Goal: Transaction & Acquisition: Purchase product/service

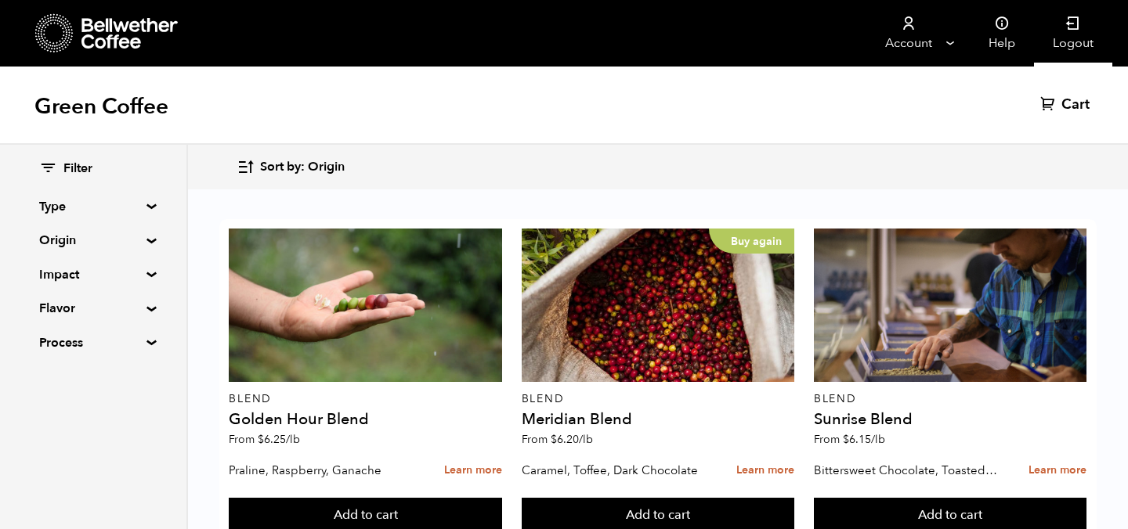
click at [1086, 27] on link "Logout" at bounding box center [1073, 33] width 78 height 67
click at [1078, 31] on icon at bounding box center [1075, 24] width 16 height 16
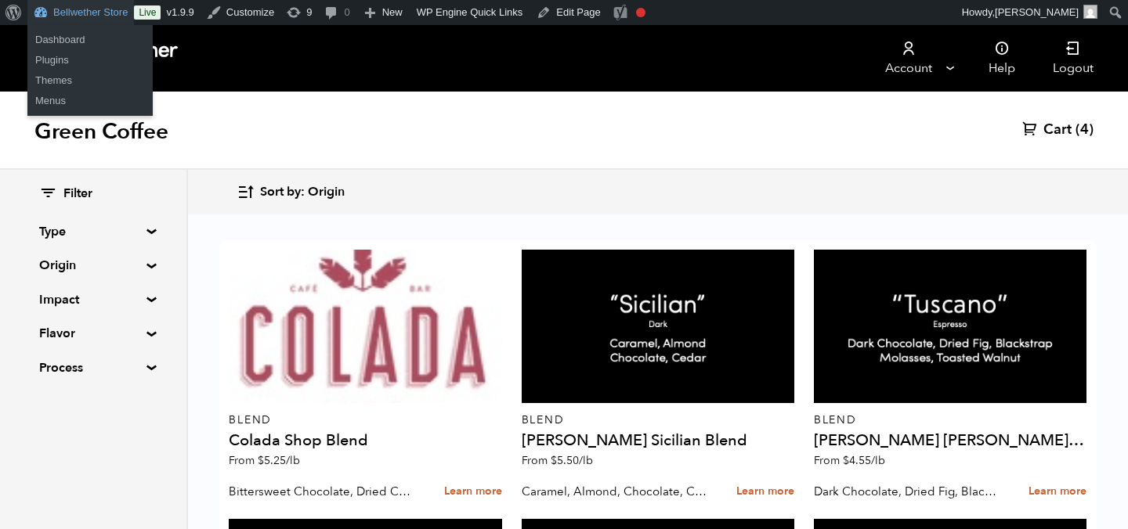
click at [107, 20] on link "Bellwether Store" at bounding box center [80, 12] width 107 height 25
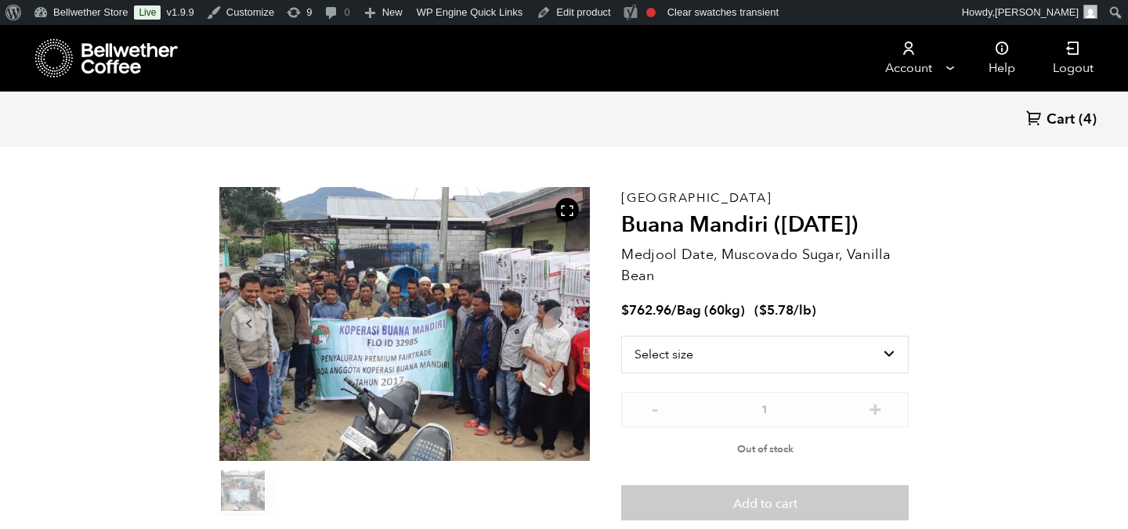
scroll to position [37, 0]
click at [250, 487] on button "item 0" at bounding box center [242, 493] width 47 height 44
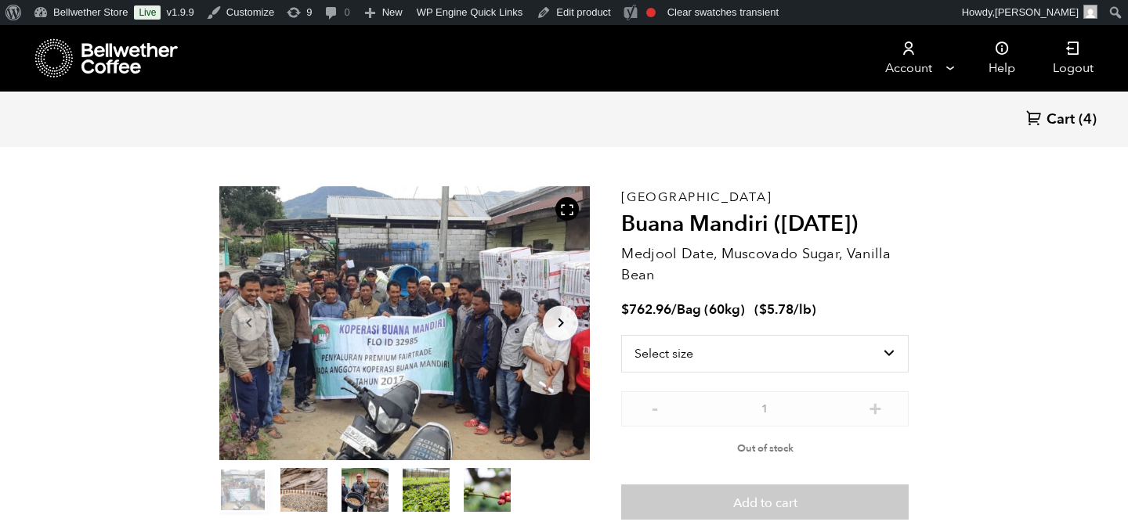
scroll to position [681, 670]
click at [560, 315] on icon "Arrow Right" at bounding box center [560, 323] width 19 height 19
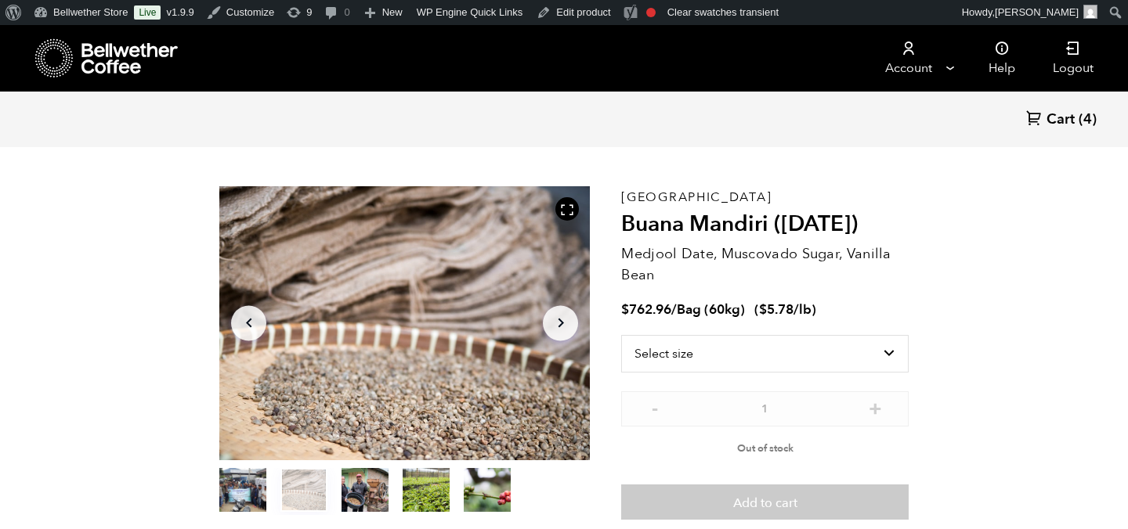
click at [560, 315] on icon "Arrow Right" at bounding box center [560, 323] width 19 height 19
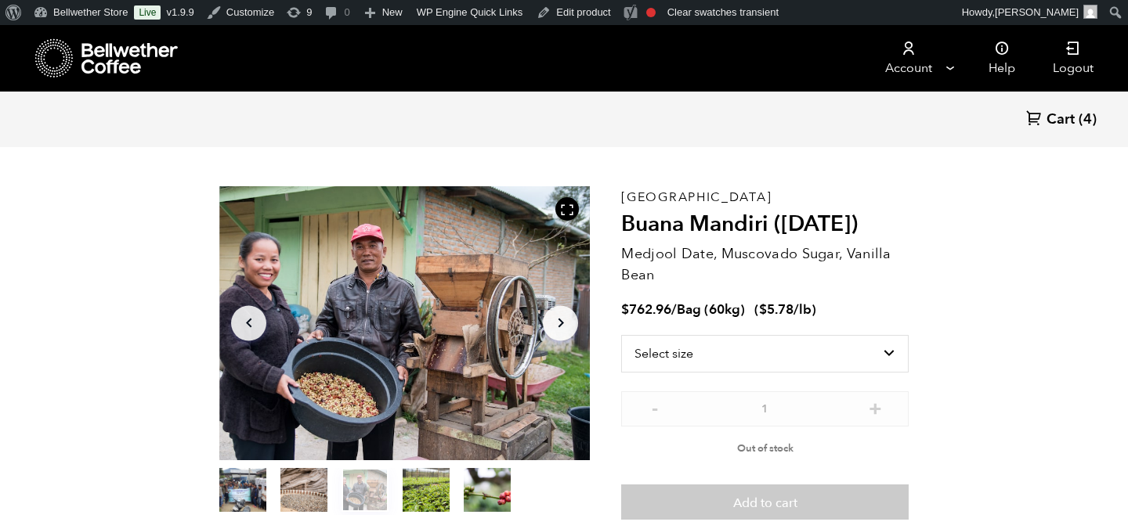
click at [560, 315] on icon "Arrow Right" at bounding box center [560, 323] width 19 height 19
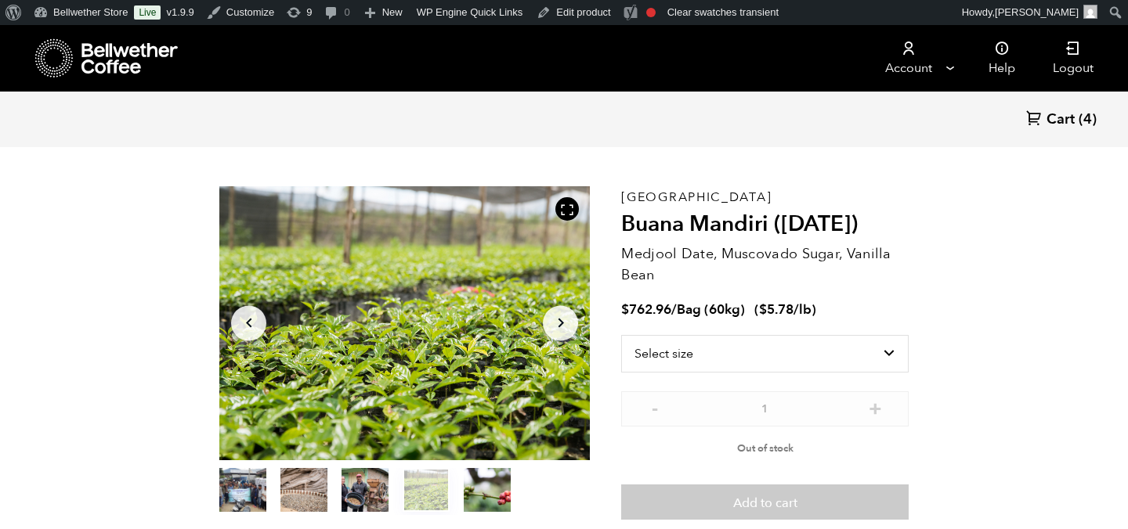
click at [560, 315] on icon "Arrow Right" at bounding box center [560, 323] width 19 height 19
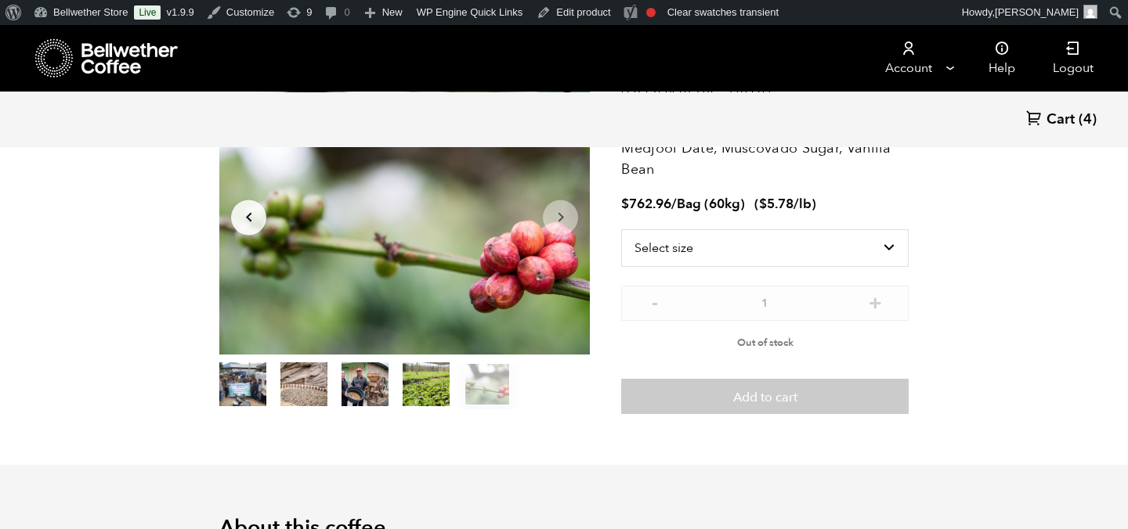
scroll to position [0, 0]
